Goal: Complete application form: Complete application form

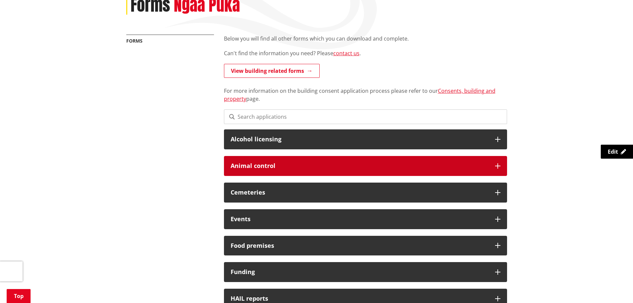
click at [334, 168] on h3 "Animal control" at bounding box center [360, 166] width 258 height 7
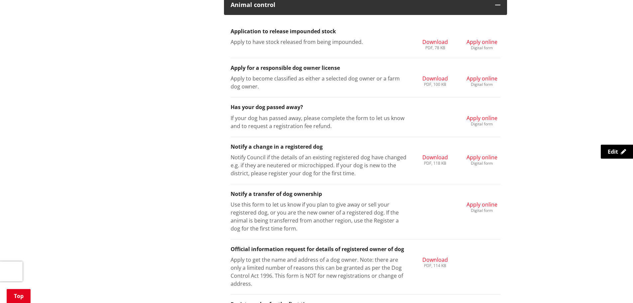
scroll to position [266, 0]
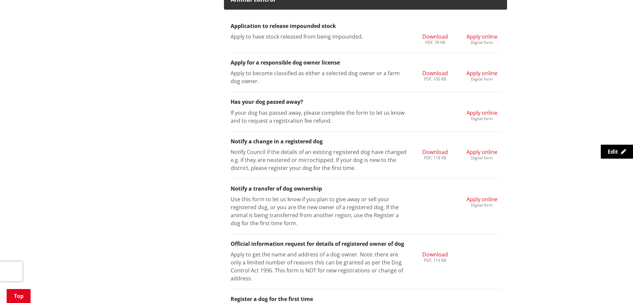
click at [481, 118] on div "Digital form" at bounding box center [482, 119] width 31 height 4
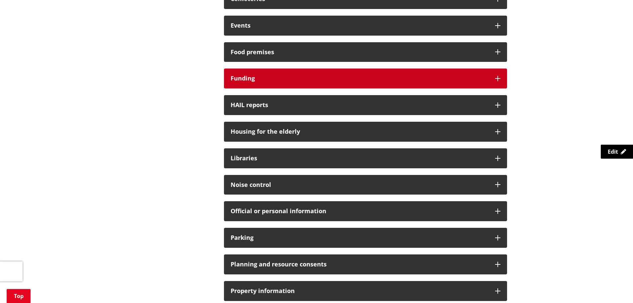
scroll to position [266, 0]
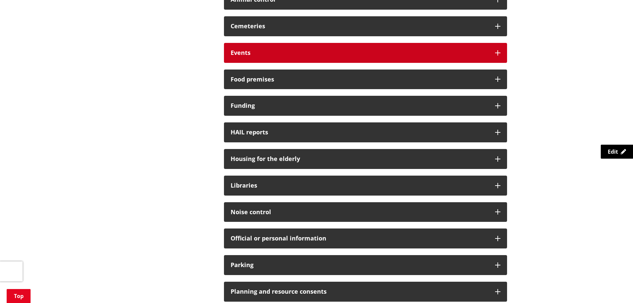
click at [408, 55] on h3 "Events" at bounding box center [360, 53] width 258 height 7
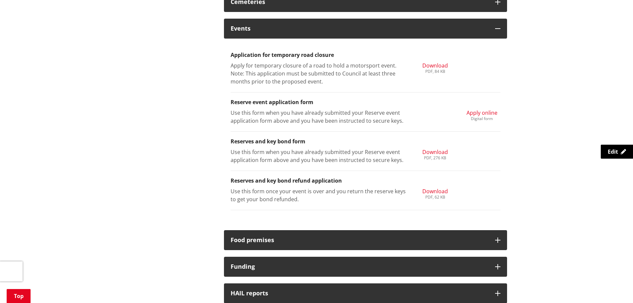
scroll to position [333, 0]
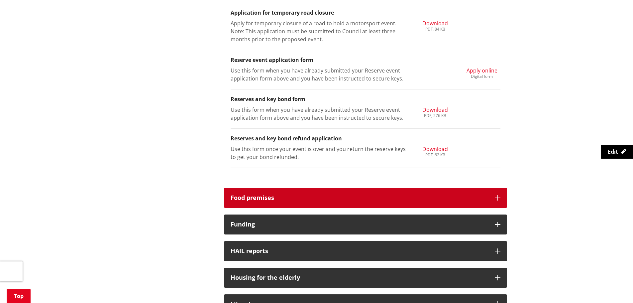
click at [326, 196] on h3 "Food premises" at bounding box center [360, 198] width 258 height 7
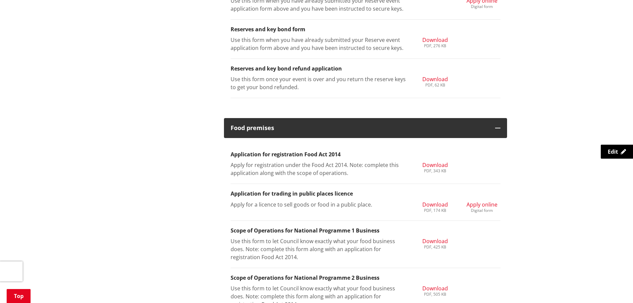
scroll to position [432, 0]
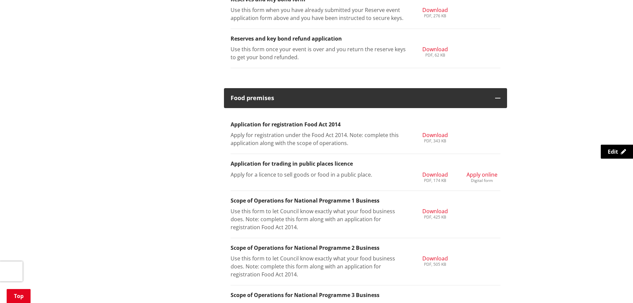
click at [478, 176] on span "Apply online" at bounding box center [482, 174] width 31 height 7
